Goal: Communication & Community: Ask a question

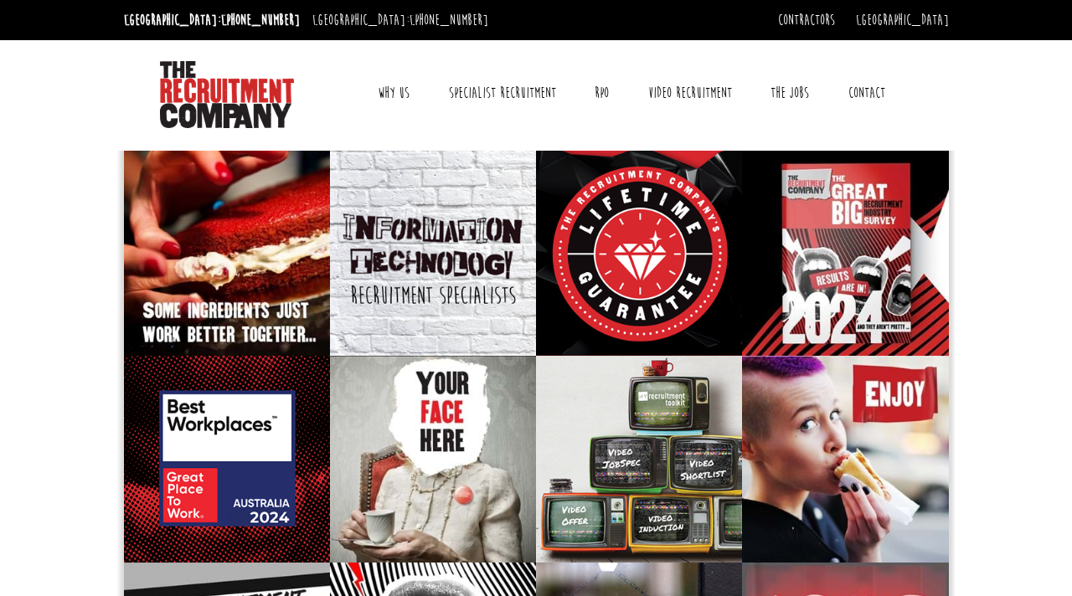
click at [862, 90] on link "Contact" at bounding box center [867, 93] width 62 height 42
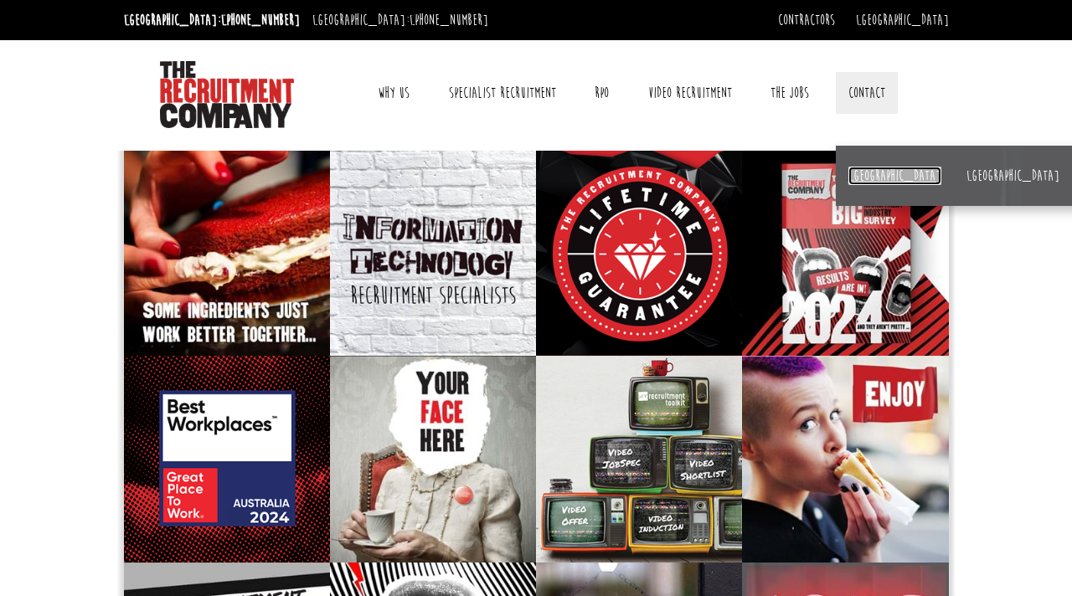
click at [872, 171] on link "[GEOGRAPHIC_DATA]" at bounding box center [894, 176] width 93 height 18
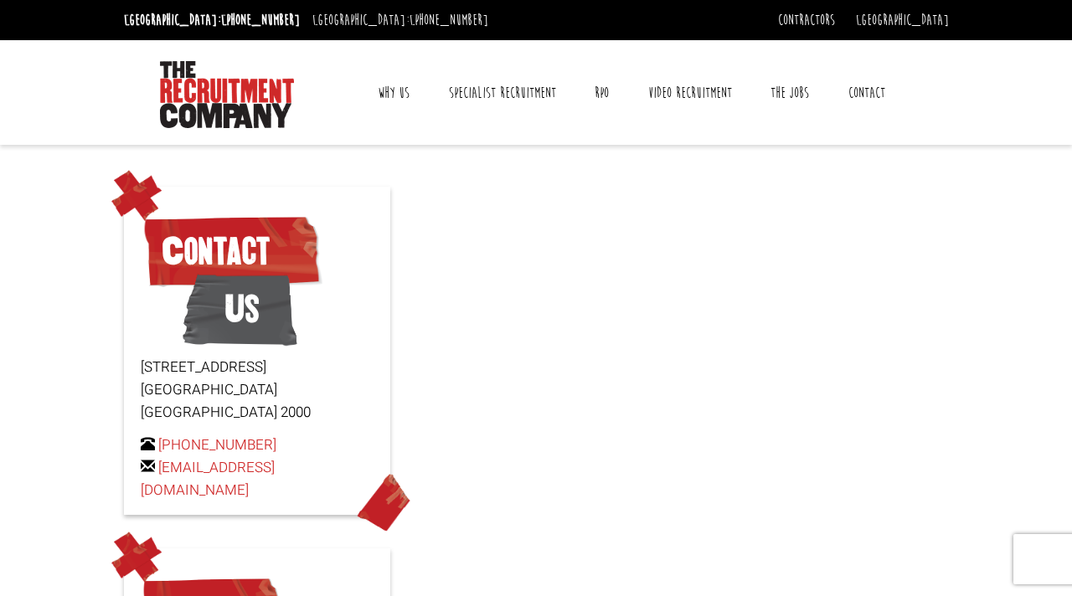
click at [641, 265] on div at bounding box center [536, 522] width 1072 height 720
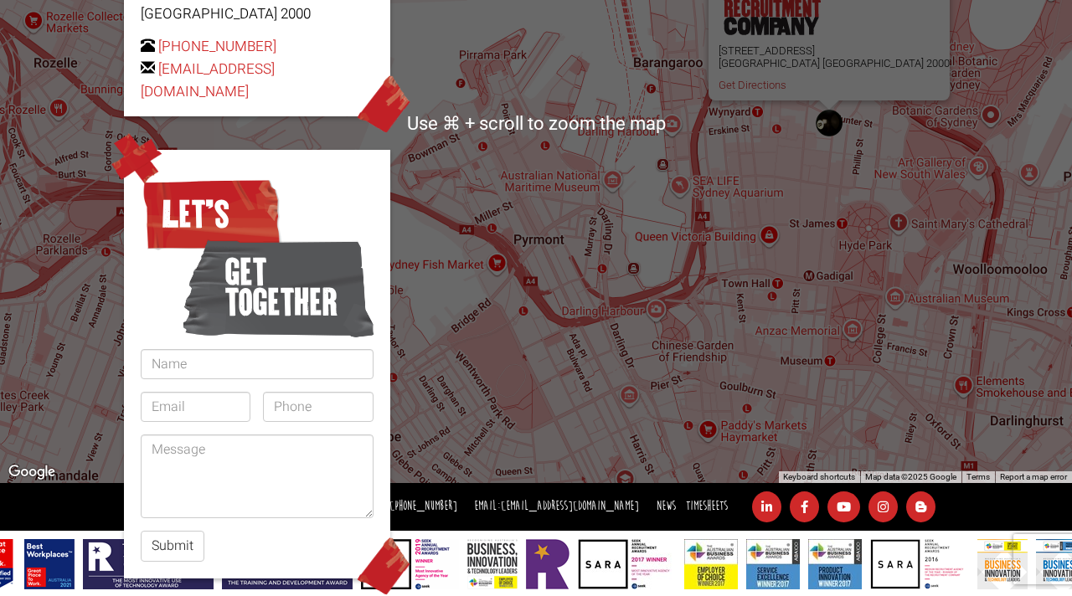
scroll to position [409, 0]
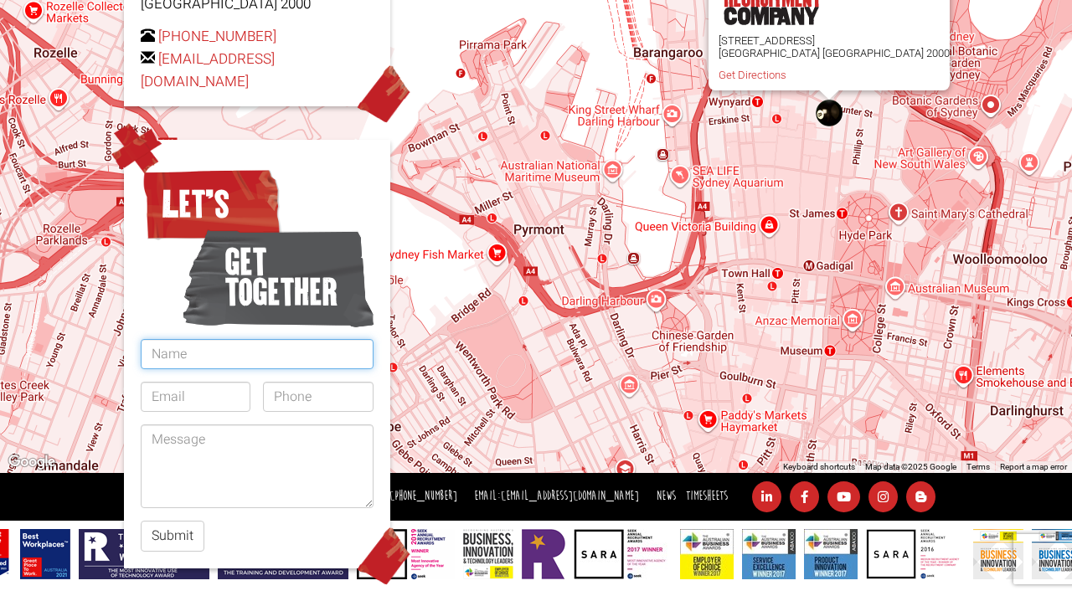
click at [212, 339] on input "text" at bounding box center [257, 354] width 233 height 30
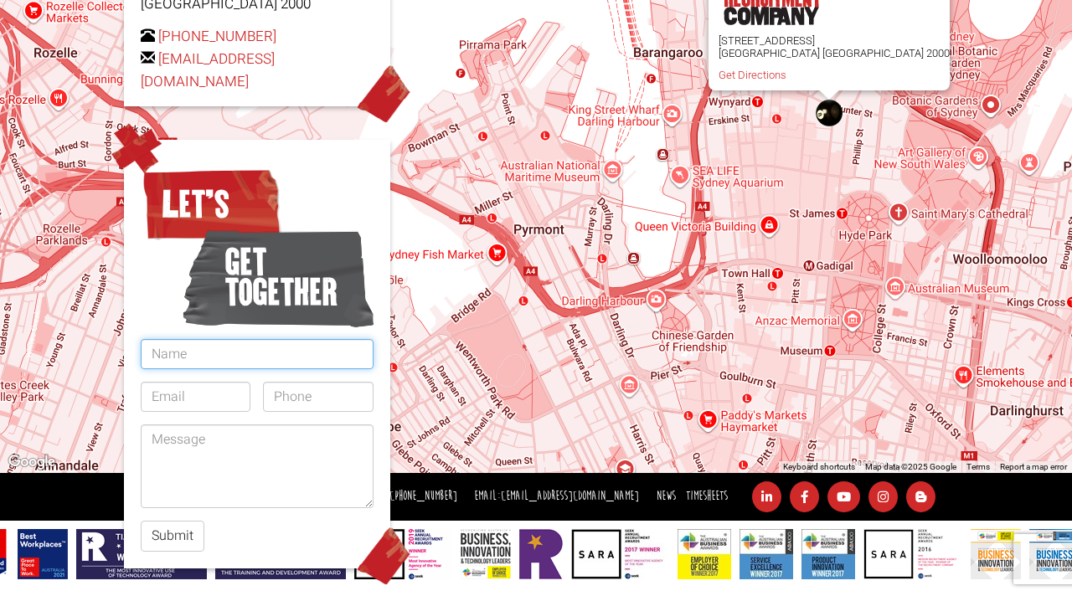
type input "[PERSON_NAME]"
type input "[EMAIL_ADDRESS][DOMAIN_NAME]"
type input "0431403149"
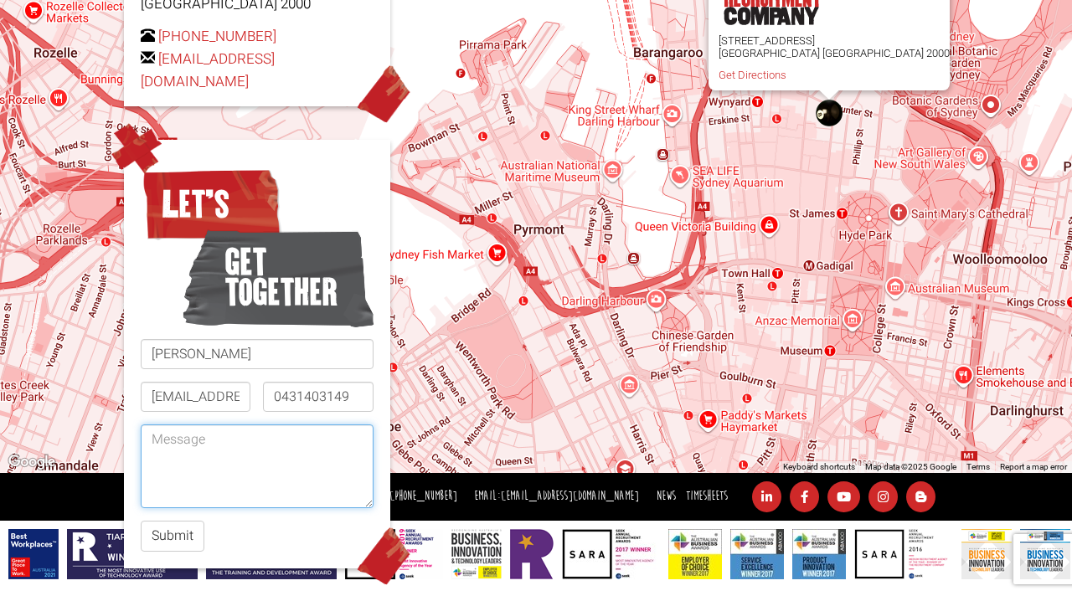
paste textarea "Hi Team, Are you happy with your current cleaners? If not, we’re offering your …"
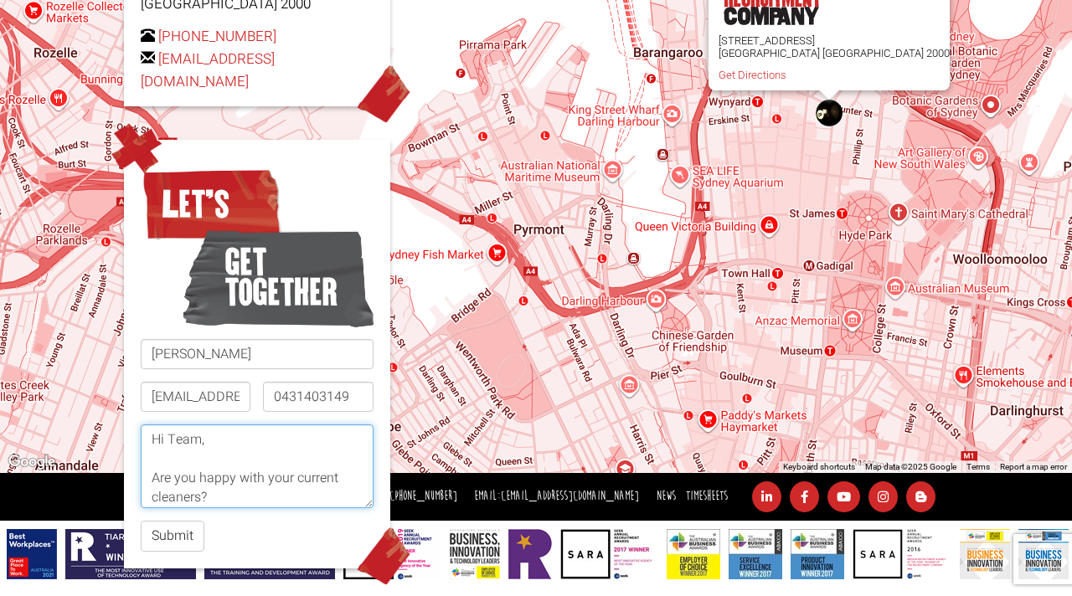
scroll to position [383, 0]
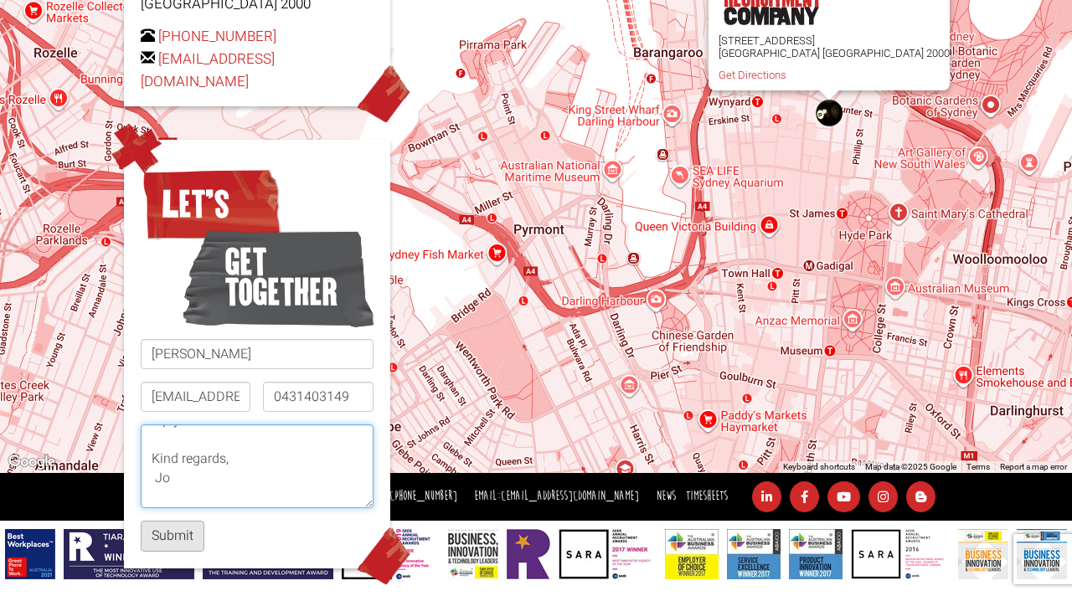
type textarea "Hi Team, Are you happy with your current cleaners? If not, we’re offering your …"
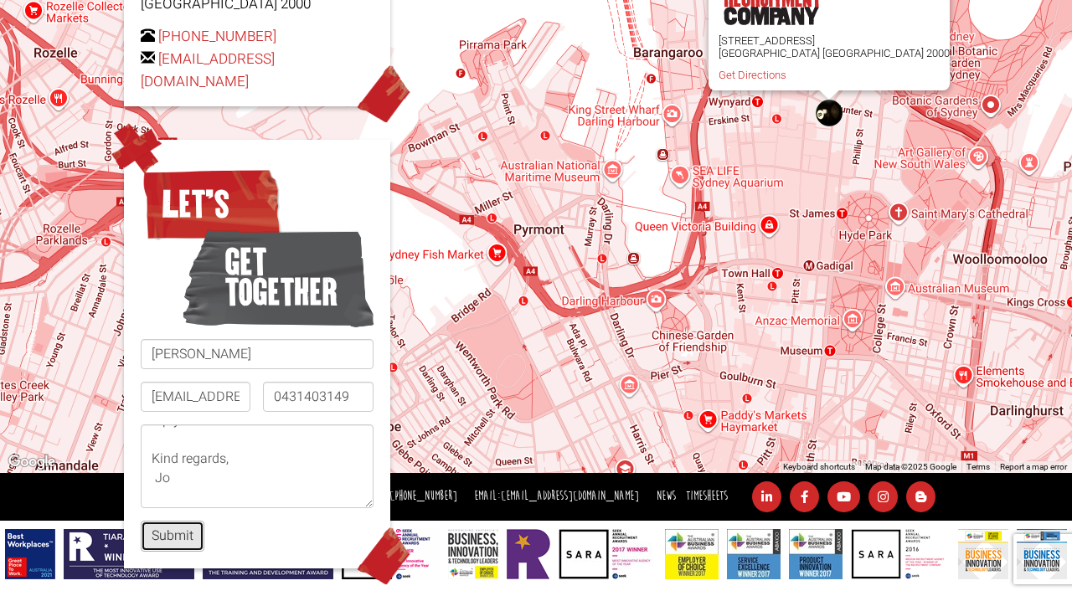
click at [177, 521] on button "Submit" at bounding box center [173, 536] width 64 height 31
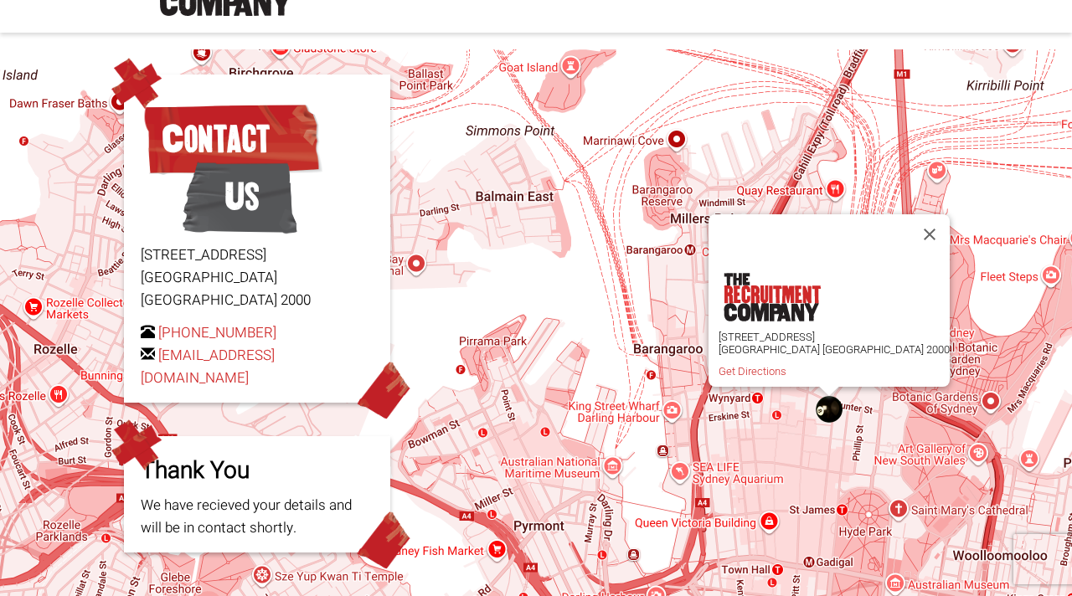
scroll to position [99, 0]
